Goal: Find contact information: Find contact information

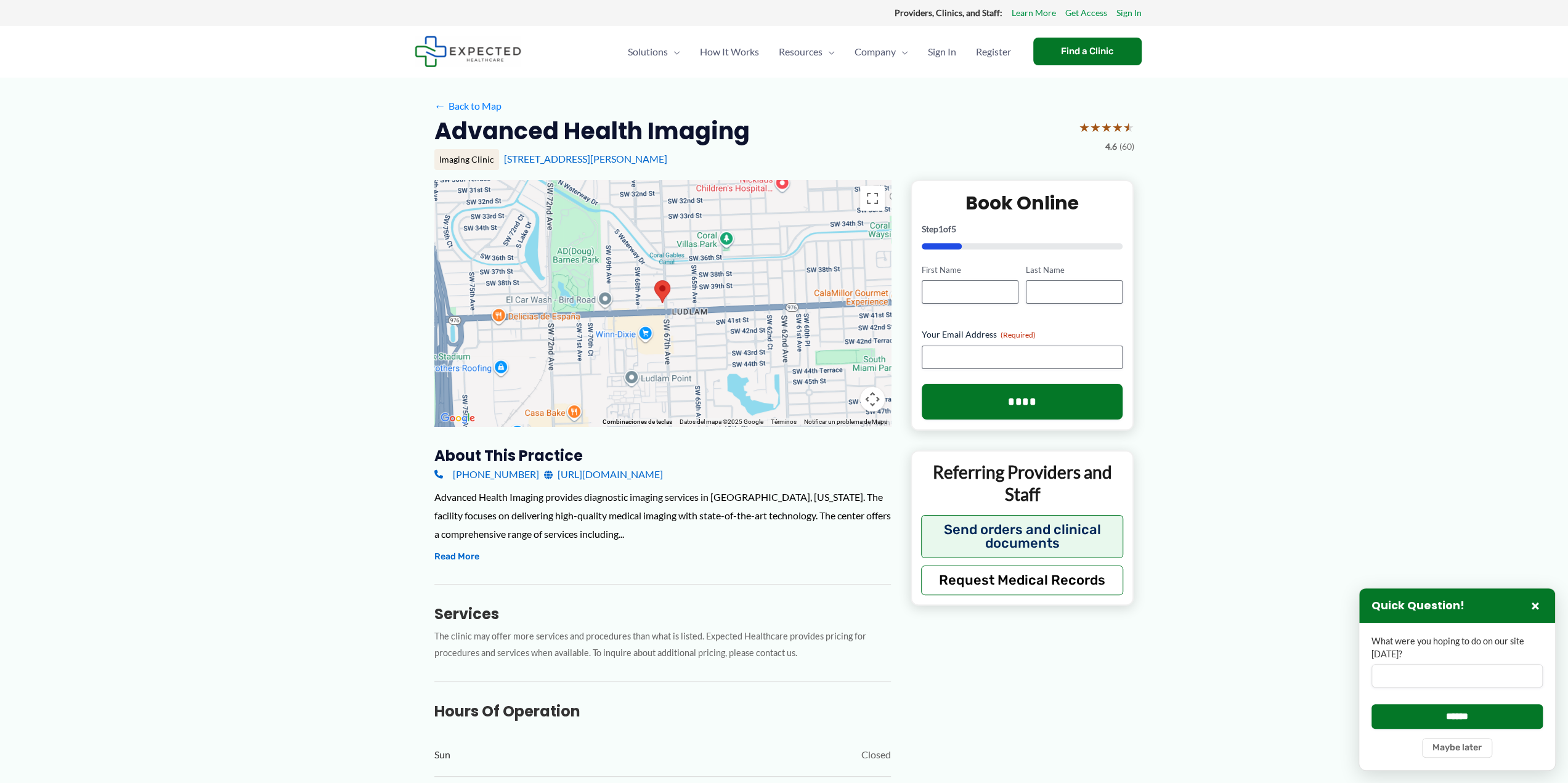
click at [621, 476] on link "[URL][DOMAIN_NAME]" at bounding box center [604, 474] width 119 height 18
click at [477, 52] on img at bounding box center [468, 51] width 107 height 32
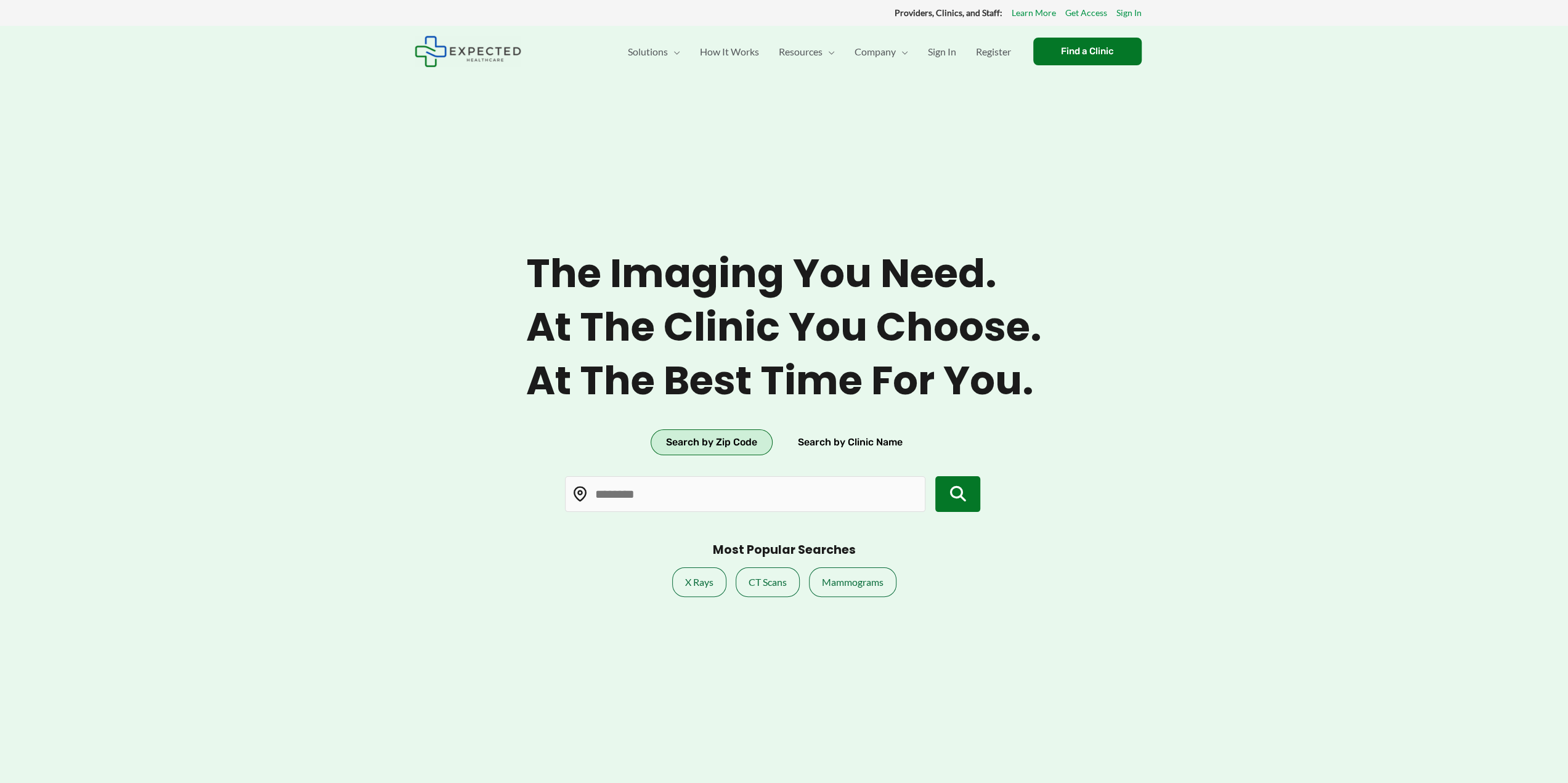
type input "*****"
